Goal: Check status: Check status

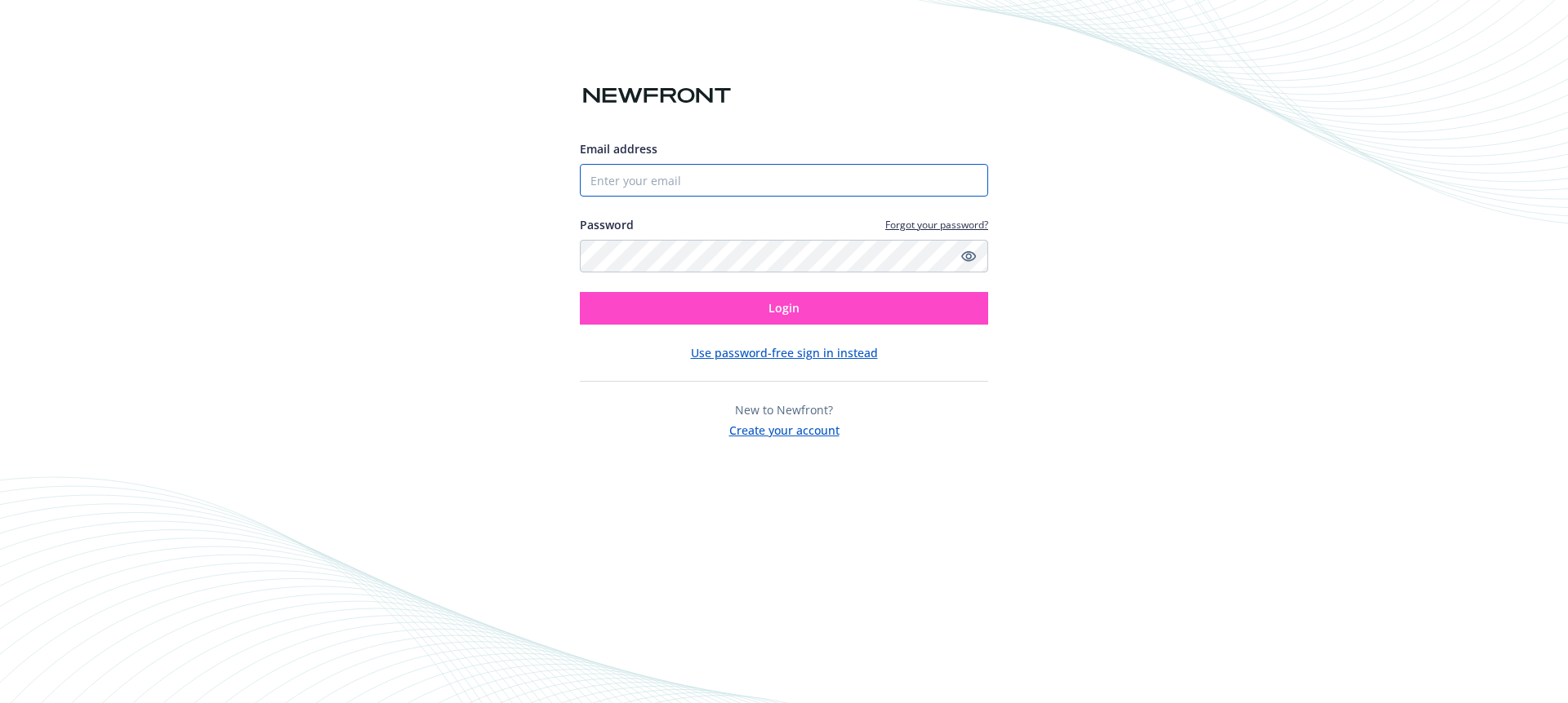
type input "[PERSON_NAME][EMAIL_ADDRESS][PERSON_NAME][DOMAIN_NAME]"
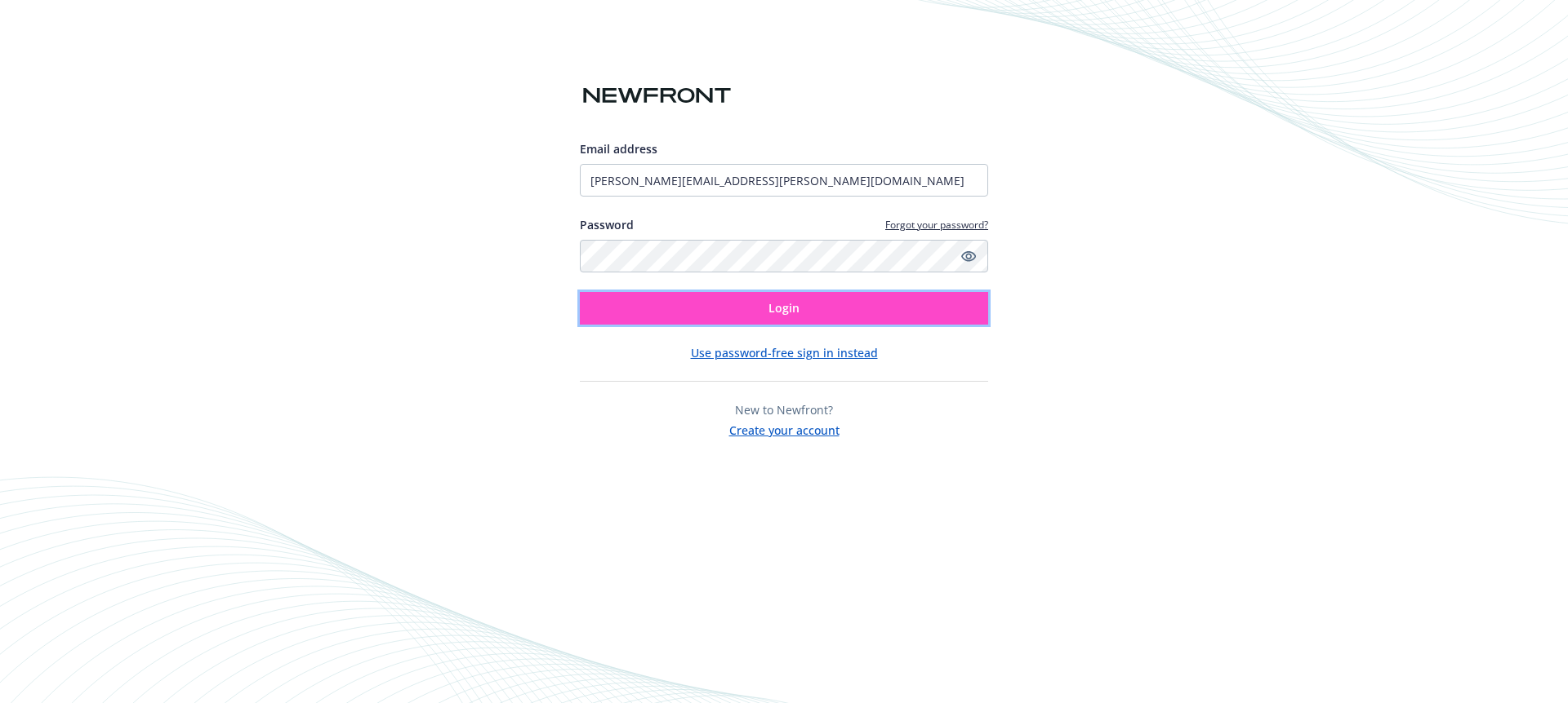
click at [803, 312] on button "Login" at bounding box center [784, 308] width 408 height 33
